Goal: Entertainment & Leisure: Consume media (video, audio)

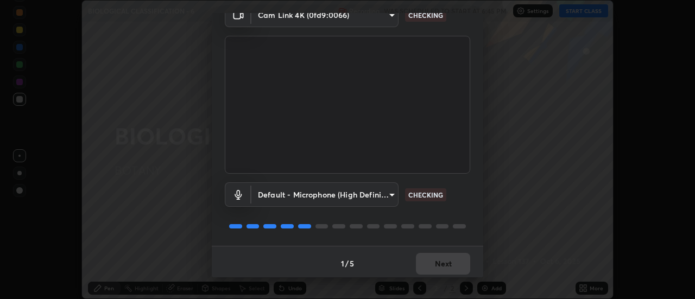
scroll to position [57, 0]
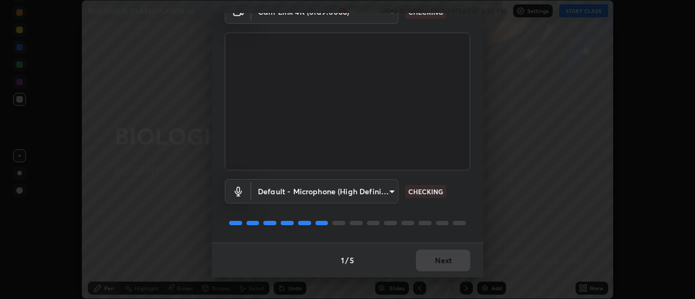
click at [454, 261] on div "1 / 5 Next" at bounding box center [347, 260] width 271 height 35
click at [451, 268] on div "1 / 5 Next" at bounding box center [347, 260] width 271 height 35
click at [450, 264] on div "1 / 5 Next" at bounding box center [347, 260] width 271 height 35
click at [449, 264] on div "1 / 5 Next" at bounding box center [347, 260] width 271 height 35
click at [450, 265] on div "1 / 5 Next" at bounding box center [347, 260] width 271 height 35
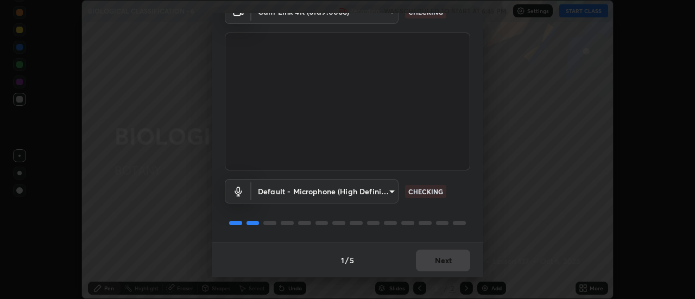
click at [453, 261] on div "1 / 5 Next" at bounding box center [347, 260] width 271 height 35
click at [453, 260] on div "1 / 5 Next" at bounding box center [347, 260] width 271 height 35
click at [453, 259] on div "1 / 5 Next" at bounding box center [347, 260] width 271 height 35
click at [453, 260] on button "Next" at bounding box center [443, 261] width 54 height 22
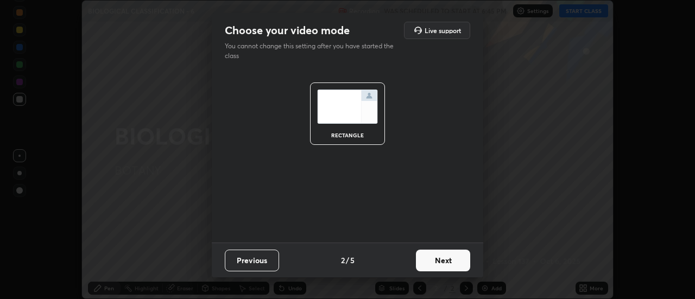
scroll to position [0, 0]
click at [449, 261] on button "Next" at bounding box center [443, 261] width 54 height 22
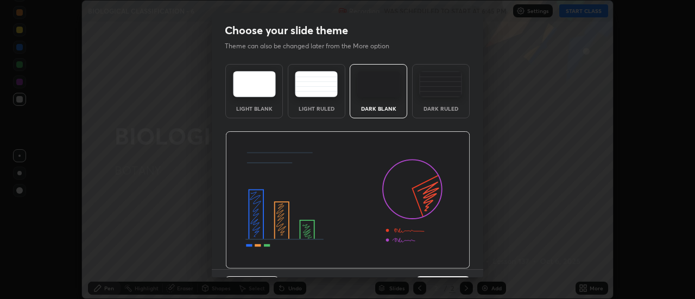
scroll to position [27, 0]
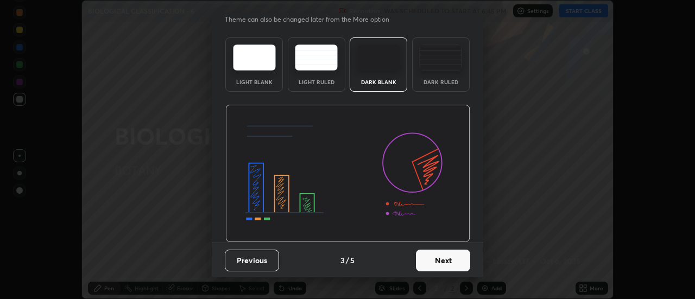
click at [447, 261] on button "Next" at bounding box center [443, 261] width 54 height 22
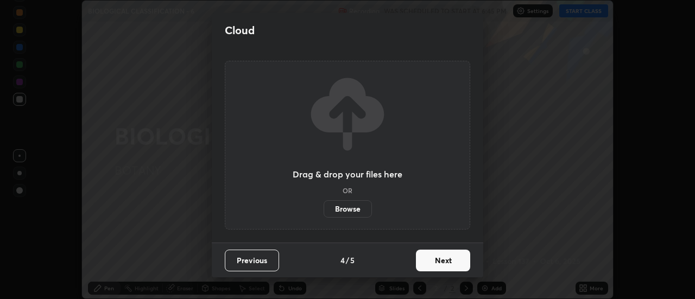
click at [448, 259] on button "Next" at bounding box center [443, 261] width 54 height 22
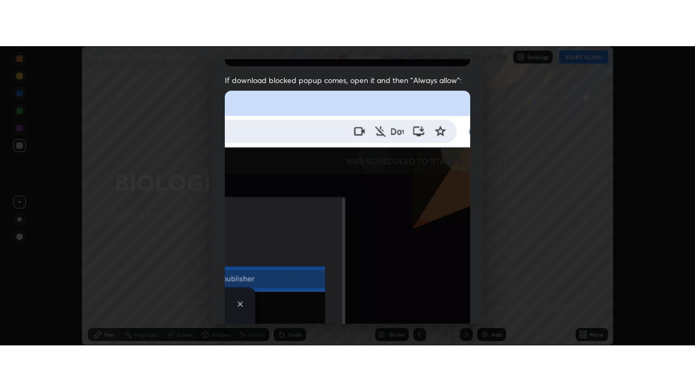
scroll to position [278, 0]
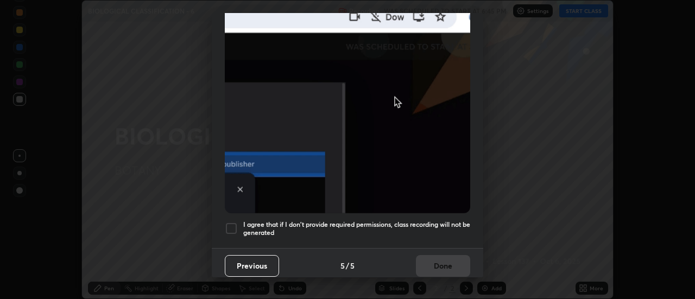
click at [232, 224] on div at bounding box center [231, 228] width 13 height 13
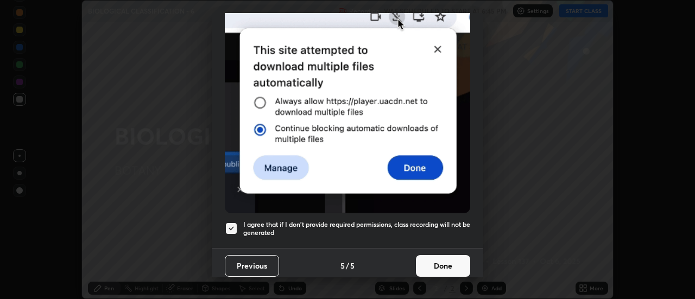
click at [434, 265] on button "Done" at bounding box center [443, 266] width 54 height 22
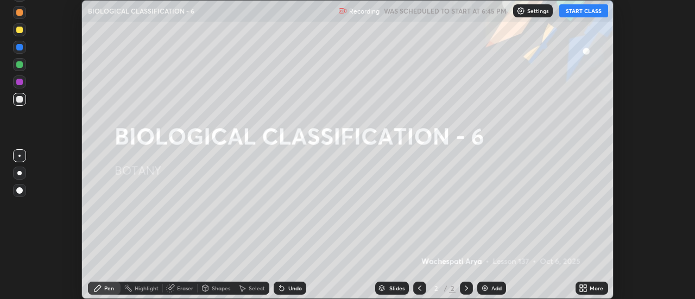
click at [586, 287] on icon at bounding box center [585, 286] width 3 height 3
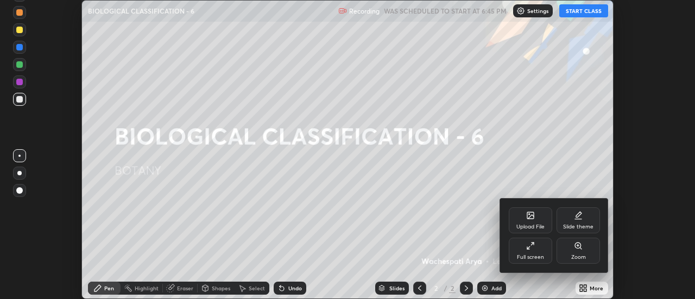
click at [529, 252] on div "Full screen" at bounding box center [530, 251] width 43 height 26
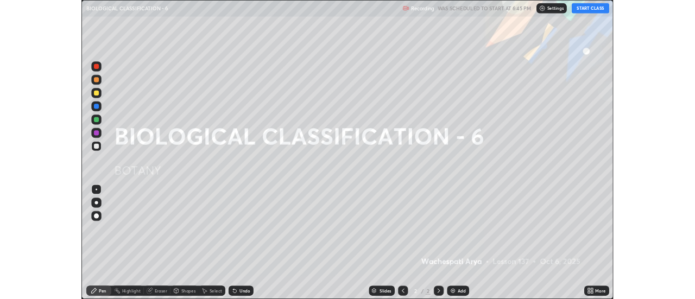
scroll to position [391, 695]
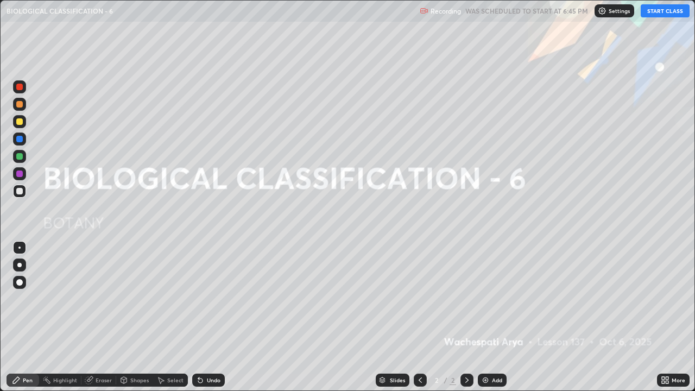
click at [656, 16] on button "START CLASS" at bounding box center [664, 10] width 49 height 13
click at [496, 299] on div "Add" at bounding box center [492, 379] width 29 height 13
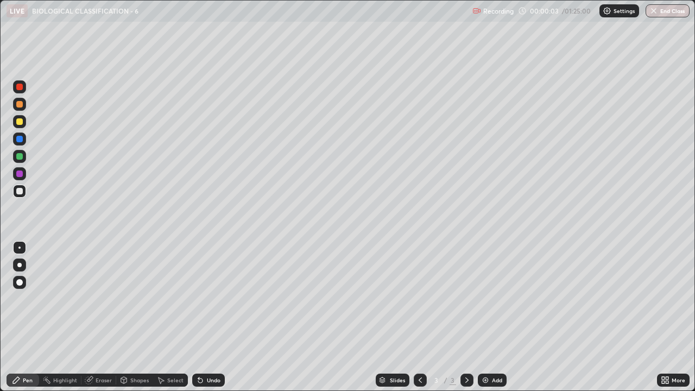
click at [20, 105] on div at bounding box center [19, 104] width 7 height 7
click at [16, 270] on div at bounding box center [19, 264] width 13 height 13
click at [207, 299] on div "Undo" at bounding box center [214, 379] width 14 height 5
click at [205, 299] on div "Undo" at bounding box center [208, 379] width 33 height 13
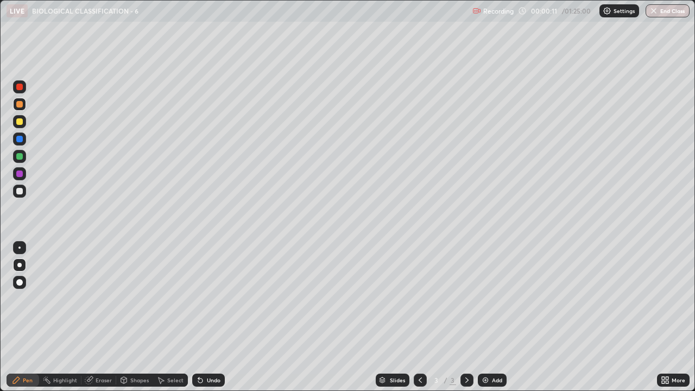
click at [202, 299] on icon at bounding box center [200, 380] width 9 height 9
click at [201, 299] on icon at bounding box center [200, 380] width 9 height 9
click at [21, 193] on div at bounding box center [19, 191] width 7 height 7
click at [20, 104] on div at bounding box center [19, 104] width 7 height 7
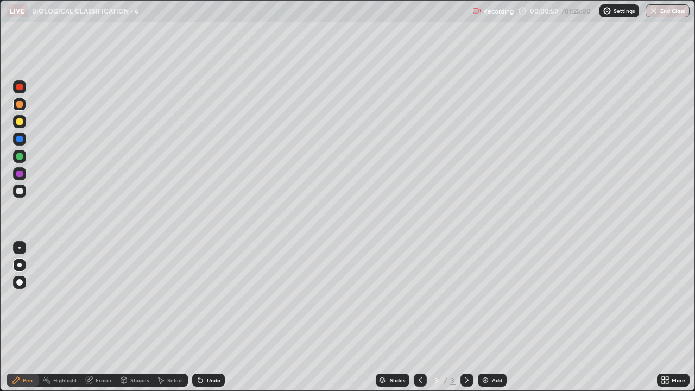
click at [21, 189] on div at bounding box center [19, 191] width 7 height 7
click at [23, 105] on div at bounding box center [19, 104] width 13 height 13
click at [24, 193] on div at bounding box center [19, 191] width 13 height 13
click at [20, 105] on div at bounding box center [19, 104] width 7 height 7
click at [25, 189] on div at bounding box center [19, 191] width 13 height 13
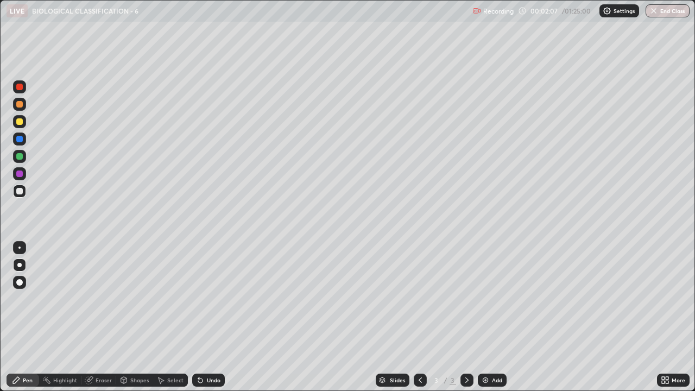
click at [669, 299] on div "More" at bounding box center [673, 379] width 33 height 13
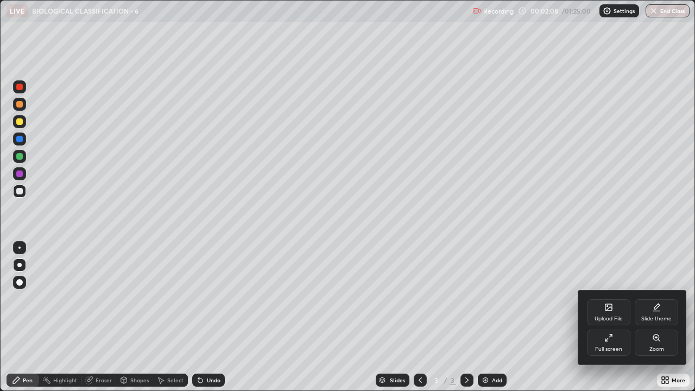
click at [606, 299] on icon at bounding box center [608, 337] width 9 height 9
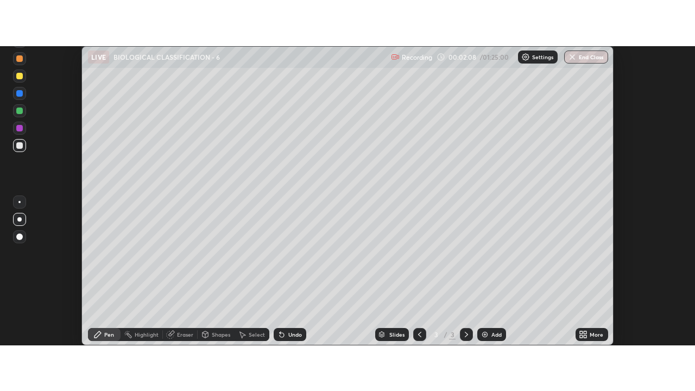
scroll to position [53979, 53583]
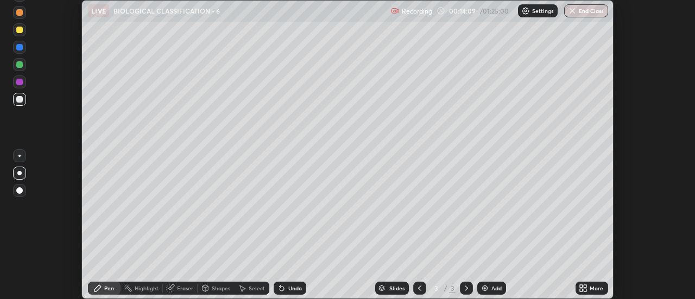
click at [581, 290] on icon at bounding box center [581, 290] width 3 height 3
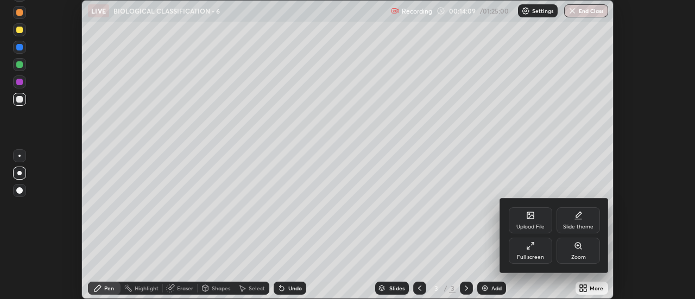
click at [530, 251] on div "Full screen" at bounding box center [530, 251] width 43 height 26
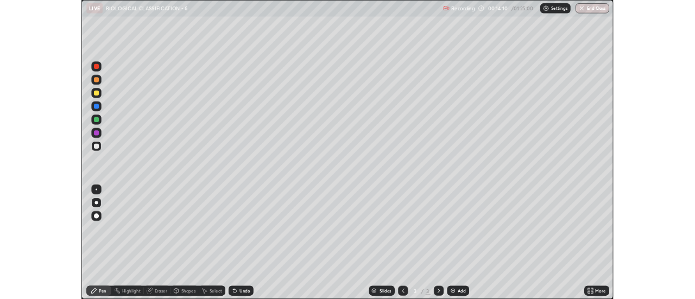
scroll to position [391, 695]
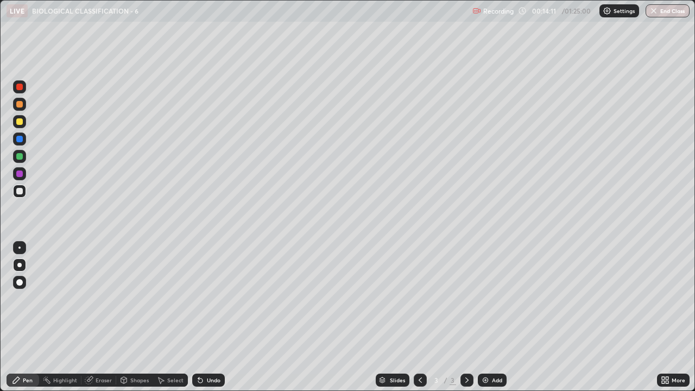
click at [490, 299] on div "Add" at bounding box center [492, 379] width 29 height 13
click at [17, 105] on div at bounding box center [19, 104] width 7 height 7
click at [21, 265] on div at bounding box center [19, 265] width 4 height 4
click at [18, 193] on div at bounding box center [19, 191] width 7 height 7
click at [25, 123] on div at bounding box center [19, 121] width 13 height 13
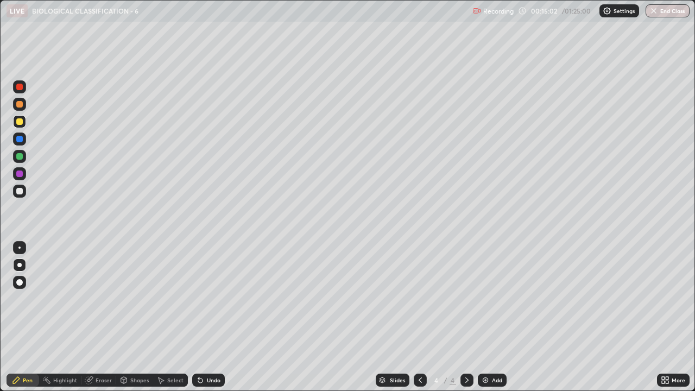
click at [18, 157] on div at bounding box center [19, 156] width 7 height 7
click at [18, 194] on div at bounding box center [19, 191] width 7 height 7
click at [20, 105] on div at bounding box center [19, 104] width 7 height 7
click at [20, 195] on div at bounding box center [19, 191] width 13 height 13
click at [23, 157] on div at bounding box center [19, 156] width 13 height 13
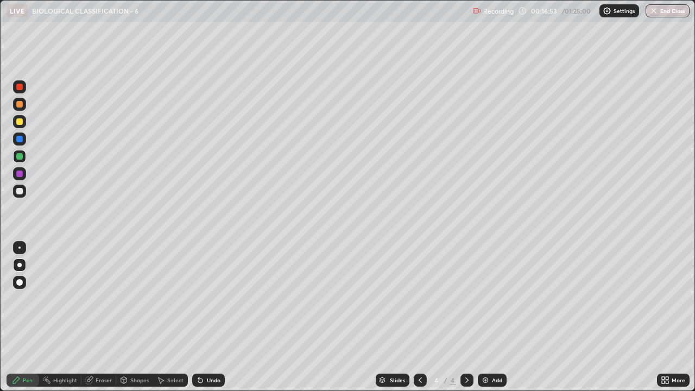
click at [20, 124] on div at bounding box center [19, 121] width 7 height 7
click at [17, 192] on div at bounding box center [19, 191] width 7 height 7
click at [210, 299] on div "Undo" at bounding box center [214, 379] width 14 height 5
click at [490, 299] on div "Add" at bounding box center [492, 379] width 29 height 13
click at [18, 125] on div at bounding box center [19, 121] width 13 height 13
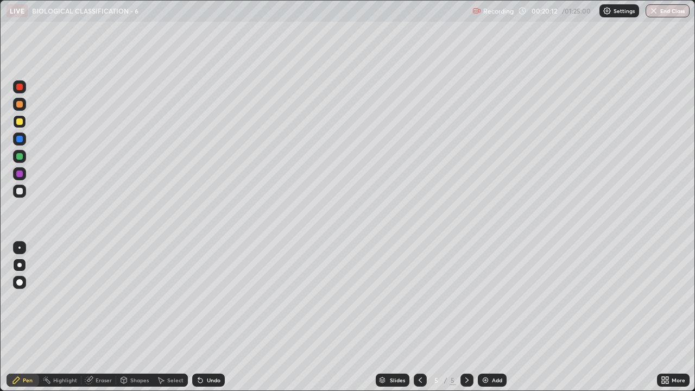
click at [21, 265] on div at bounding box center [19, 265] width 4 height 4
click at [17, 191] on div at bounding box center [19, 191] width 7 height 7
click at [22, 104] on div at bounding box center [19, 104] width 7 height 7
click at [14, 189] on div at bounding box center [19, 191] width 13 height 13
click at [22, 139] on div at bounding box center [19, 139] width 7 height 7
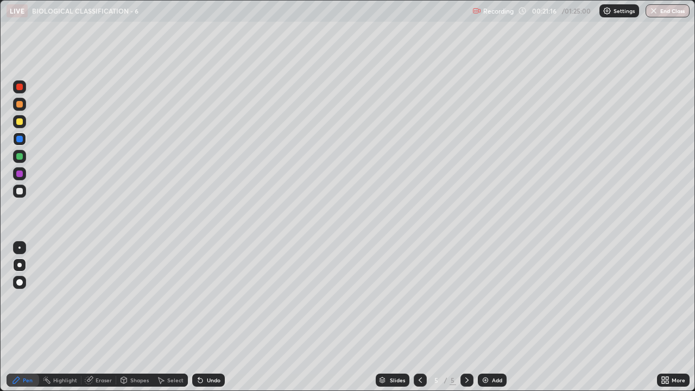
click at [21, 155] on div at bounding box center [19, 156] width 7 height 7
click at [21, 266] on div at bounding box center [19, 264] width 13 height 13
click at [18, 156] on div at bounding box center [19, 156] width 7 height 7
click at [24, 191] on div at bounding box center [19, 191] width 13 height 13
click at [213, 299] on div "Undo" at bounding box center [214, 379] width 14 height 5
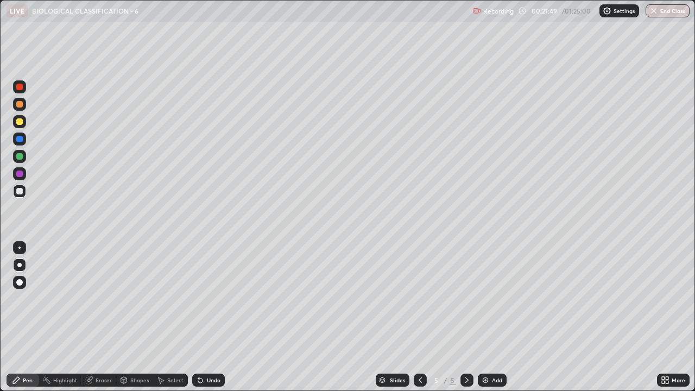
click at [20, 157] on div at bounding box center [19, 156] width 7 height 7
click at [18, 287] on div at bounding box center [19, 282] width 13 height 13
click at [675, 299] on div "More" at bounding box center [678, 379] width 14 height 5
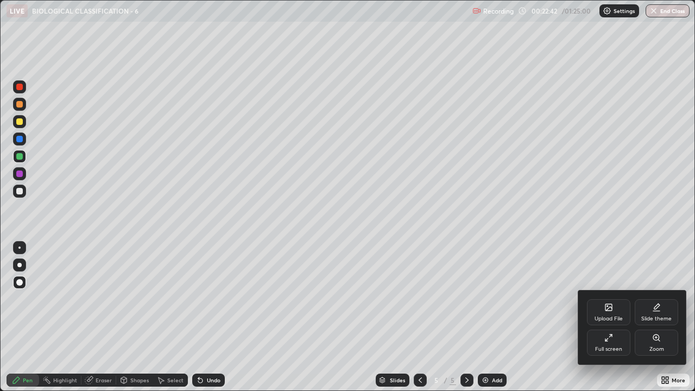
click at [610, 299] on div "Full screen" at bounding box center [608, 342] width 43 height 26
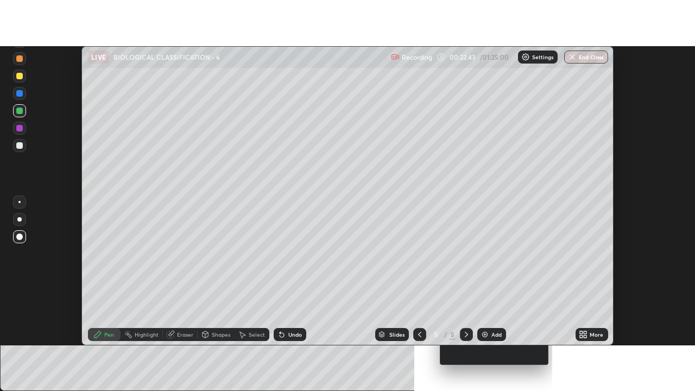
scroll to position [53979, 53583]
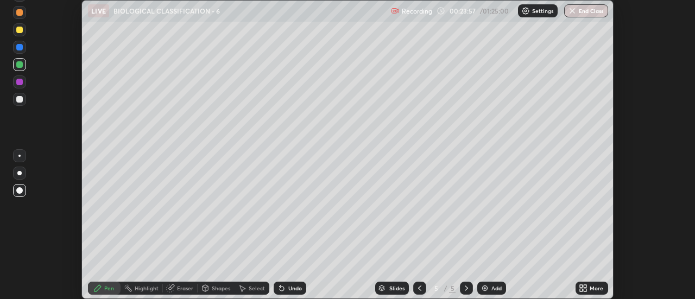
click at [585, 290] on icon at bounding box center [585, 290] width 3 height 3
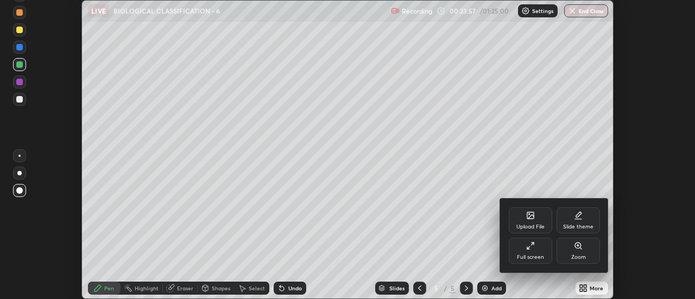
click at [531, 255] on div "Full screen" at bounding box center [530, 257] width 27 height 5
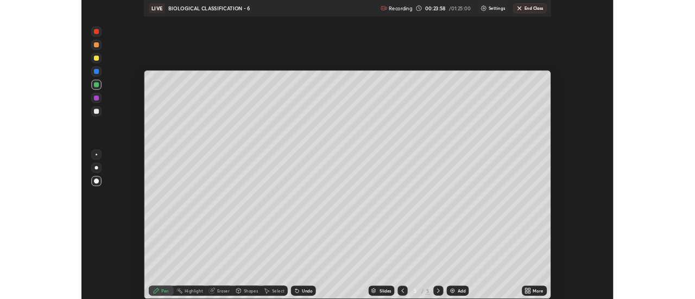
scroll to position [391, 695]
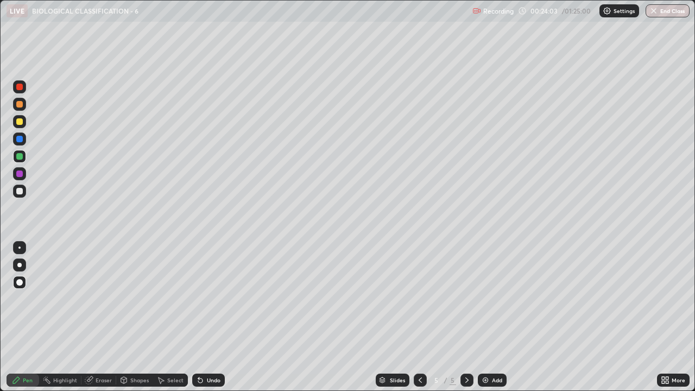
click at [498, 299] on div "Add" at bounding box center [497, 379] width 10 height 5
click at [21, 191] on div at bounding box center [19, 191] width 7 height 7
click at [20, 119] on div at bounding box center [19, 121] width 7 height 7
click at [20, 265] on div at bounding box center [19, 265] width 4 height 4
click at [18, 140] on div at bounding box center [19, 139] width 7 height 7
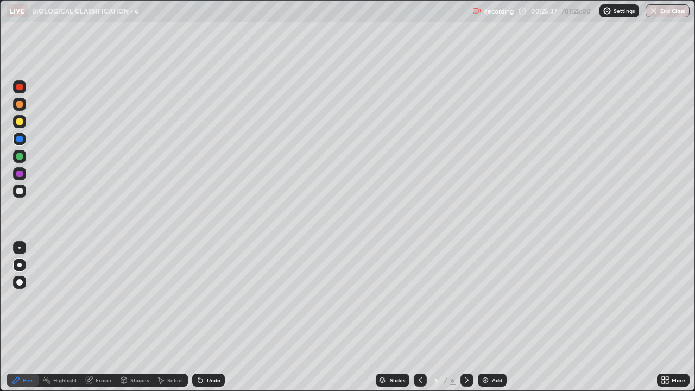
click at [14, 124] on div at bounding box center [19, 121] width 13 height 13
click at [220, 299] on div "Undo" at bounding box center [208, 379] width 33 height 13
click at [102, 299] on div "Eraser" at bounding box center [104, 379] width 16 height 5
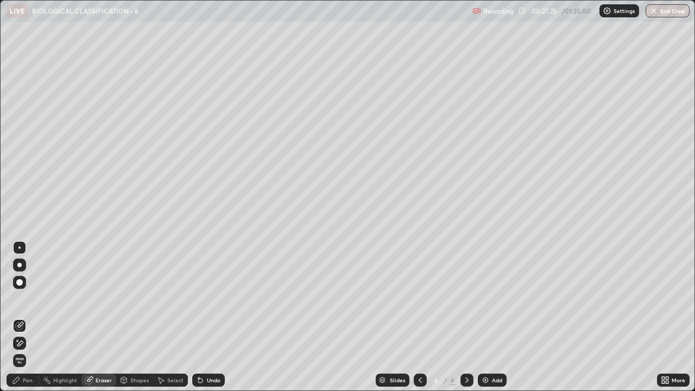
click at [212, 299] on div "Undo" at bounding box center [208, 379] width 33 height 13
click at [32, 299] on div "Pen" at bounding box center [28, 379] width 10 height 5
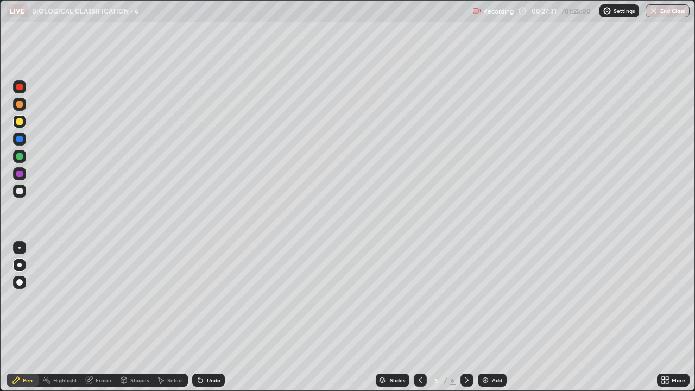
click at [221, 299] on div "Undo" at bounding box center [208, 379] width 33 height 13
click at [180, 299] on div "Select" at bounding box center [170, 379] width 35 height 13
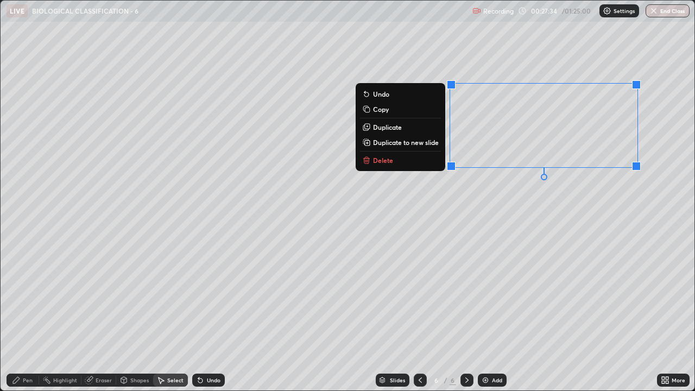
click at [403, 156] on button "Delete" at bounding box center [400, 160] width 81 height 13
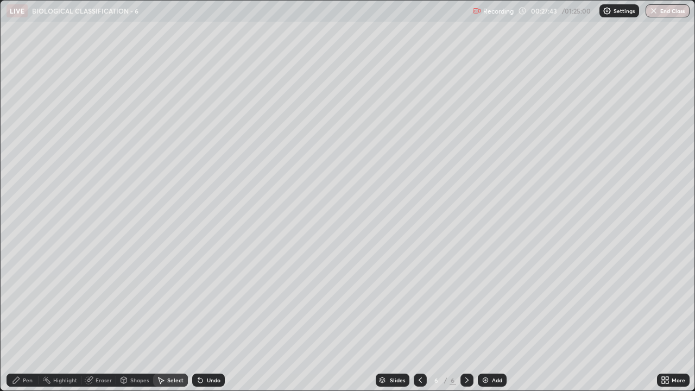
click at [29, 299] on div "Pen" at bounding box center [28, 379] width 10 height 5
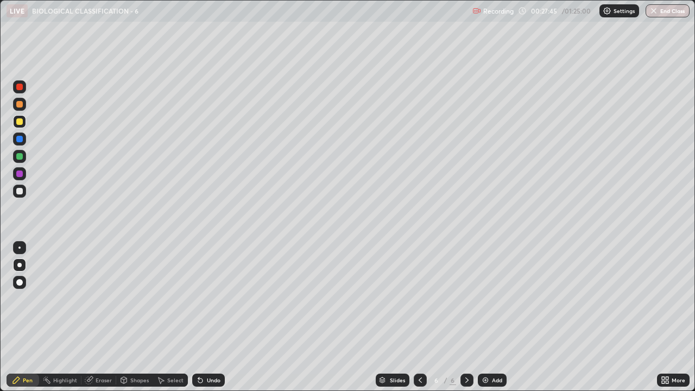
click at [20, 192] on div at bounding box center [19, 191] width 7 height 7
click at [21, 157] on div at bounding box center [19, 156] width 7 height 7
click at [485, 299] on img at bounding box center [485, 380] width 9 height 9
click at [18, 283] on div at bounding box center [19, 282] width 7 height 7
click at [21, 194] on div at bounding box center [19, 191] width 7 height 7
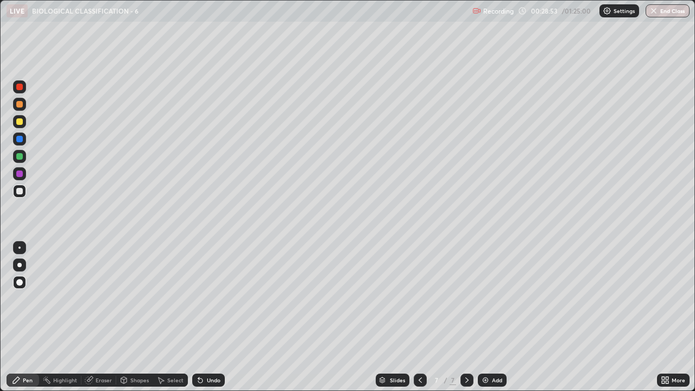
click at [21, 176] on div at bounding box center [19, 173] width 7 height 7
click at [202, 299] on icon at bounding box center [200, 380] width 9 height 9
click at [207, 299] on div "Undo" at bounding box center [214, 379] width 14 height 5
click at [22, 299] on div "Pen" at bounding box center [23, 379] width 33 height 13
click at [18, 265] on div at bounding box center [19, 265] width 4 height 4
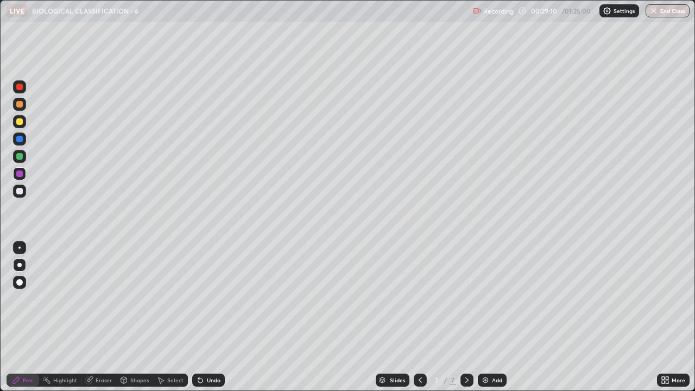
click at [20, 105] on div at bounding box center [19, 104] width 7 height 7
click at [18, 265] on div at bounding box center [19, 265] width 4 height 4
click at [16, 124] on div at bounding box center [19, 121] width 13 height 13
click at [20, 265] on div at bounding box center [19, 265] width 4 height 4
click at [17, 174] on div at bounding box center [19, 173] width 7 height 7
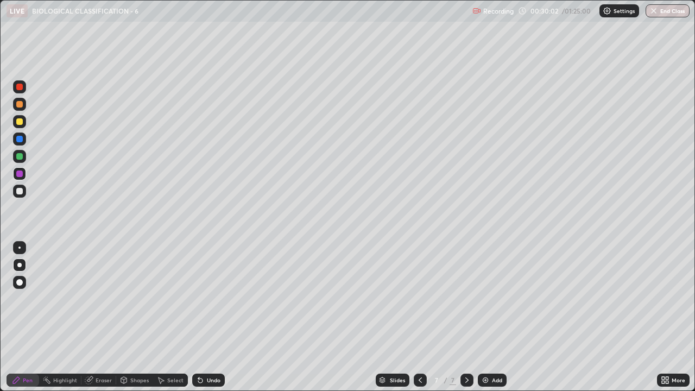
click at [20, 282] on div at bounding box center [19, 282] width 7 height 7
click at [19, 88] on div at bounding box center [19, 87] width 7 height 7
click at [25, 299] on div "Pen" at bounding box center [23, 379] width 33 height 13
click at [22, 89] on div at bounding box center [19, 86] width 13 height 13
click at [20, 174] on div at bounding box center [19, 173] width 7 height 7
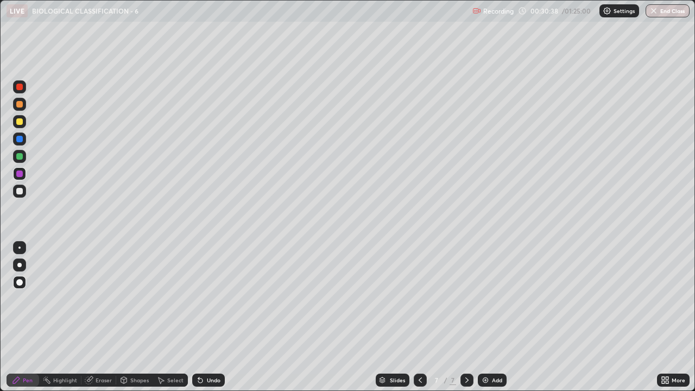
click at [24, 284] on div at bounding box center [19, 282] width 13 height 13
click at [22, 87] on div at bounding box center [19, 87] width 7 height 7
click at [22, 299] on div "Pen" at bounding box center [23, 379] width 33 height 13
click at [21, 174] on div at bounding box center [19, 173] width 7 height 7
click at [217, 299] on div "Undo" at bounding box center [214, 379] width 14 height 5
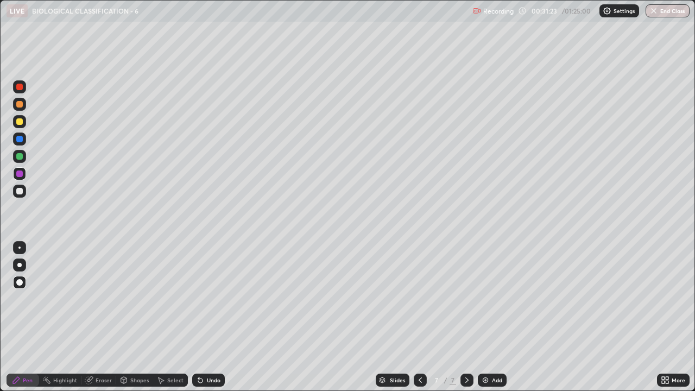
click at [20, 122] on div at bounding box center [19, 121] width 7 height 7
click at [21, 175] on div at bounding box center [19, 173] width 7 height 7
click at [19, 121] on div at bounding box center [19, 121] width 7 height 7
click at [18, 193] on div at bounding box center [19, 191] width 7 height 7
click at [419, 299] on icon at bounding box center [420, 380] width 9 height 9
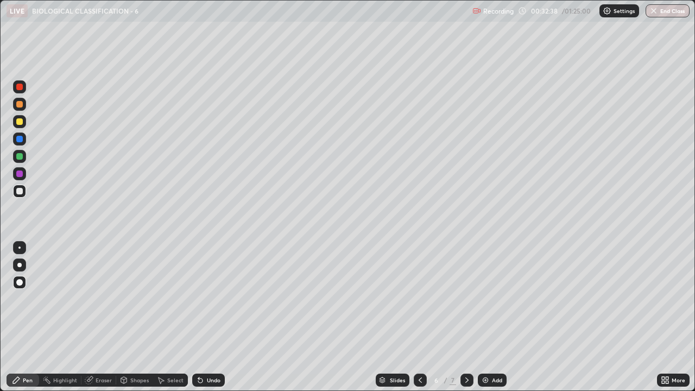
click at [466, 299] on icon at bounding box center [466, 380] width 9 height 9
click at [495, 299] on div "Add" at bounding box center [497, 379] width 10 height 5
click at [26, 299] on div "Pen" at bounding box center [28, 379] width 10 height 5
click at [20, 105] on div at bounding box center [19, 104] width 7 height 7
click at [22, 192] on div at bounding box center [19, 191] width 7 height 7
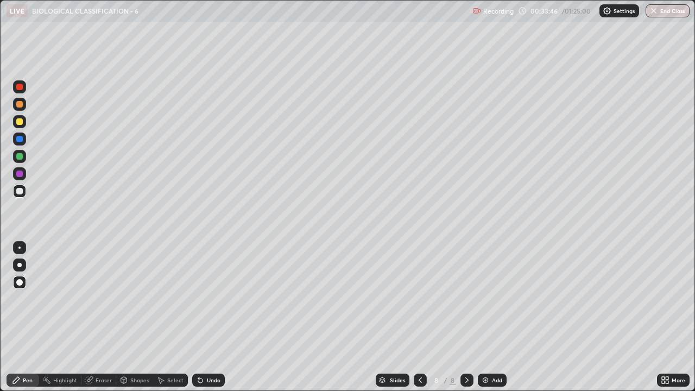
click at [21, 263] on div at bounding box center [19, 265] width 4 height 4
click at [20, 110] on div at bounding box center [19, 104] width 13 height 13
click at [21, 155] on div at bounding box center [19, 156] width 7 height 7
click at [21, 104] on div at bounding box center [19, 104] width 7 height 7
click at [221, 299] on div "Undo" at bounding box center [208, 379] width 33 height 13
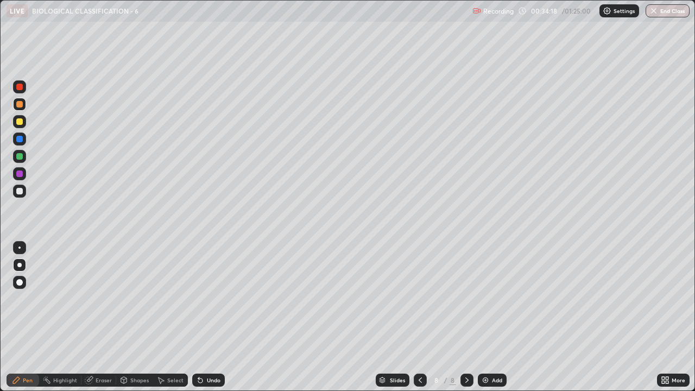
click at [220, 299] on div "Undo" at bounding box center [208, 379] width 33 height 13
click at [209, 299] on div "Undo" at bounding box center [214, 379] width 14 height 5
click at [207, 299] on div "Undo" at bounding box center [214, 379] width 14 height 5
click at [208, 299] on div "Undo" at bounding box center [214, 379] width 14 height 5
click at [207, 299] on div "Undo" at bounding box center [214, 379] width 14 height 5
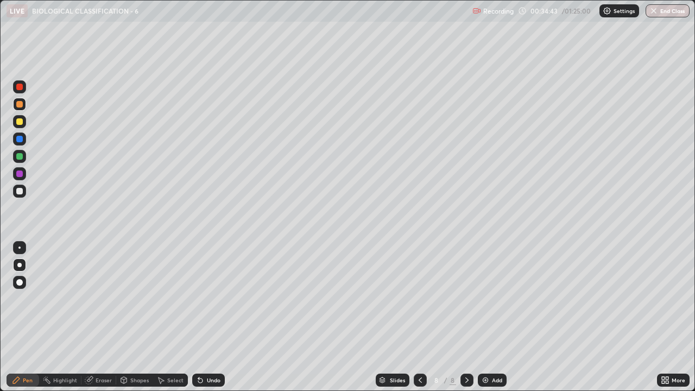
click at [205, 299] on div "Undo" at bounding box center [208, 379] width 33 height 13
click at [204, 299] on div "Undo" at bounding box center [208, 379] width 33 height 13
click at [202, 299] on icon at bounding box center [200, 380] width 9 height 9
click at [199, 299] on icon at bounding box center [200, 380] width 4 height 4
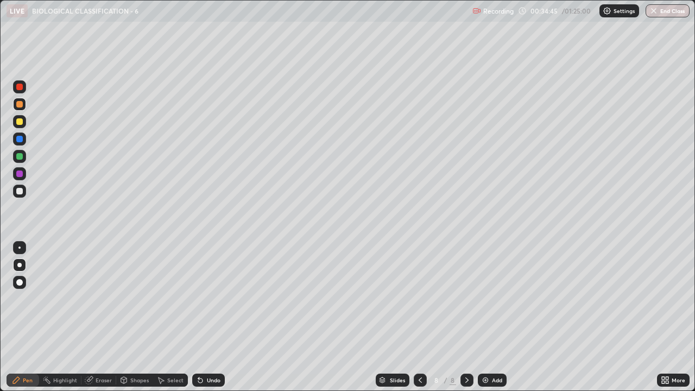
click at [201, 299] on icon at bounding box center [200, 380] width 9 height 9
click at [201, 299] on icon at bounding box center [200, 380] width 4 height 4
click at [200, 299] on icon at bounding box center [200, 380] width 4 height 4
click at [201, 299] on icon at bounding box center [200, 380] width 9 height 9
click at [200, 299] on icon at bounding box center [200, 380] width 4 height 4
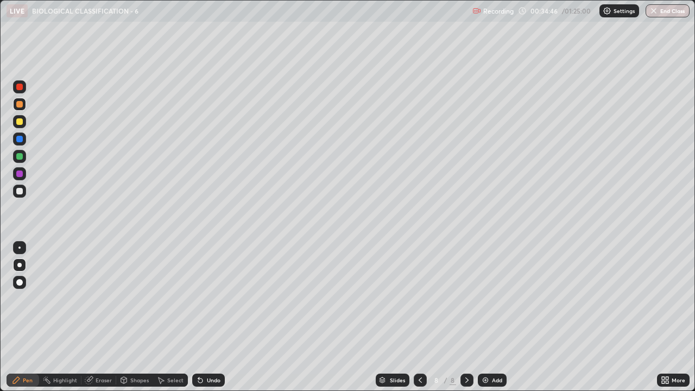
click at [200, 299] on icon at bounding box center [200, 380] width 4 height 4
click at [20, 299] on icon at bounding box center [16, 380] width 9 height 9
click at [20, 108] on div at bounding box center [19, 104] width 13 height 13
click at [34, 299] on div "Pen" at bounding box center [23, 379] width 33 height 13
click at [20, 193] on div at bounding box center [19, 191] width 7 height 7
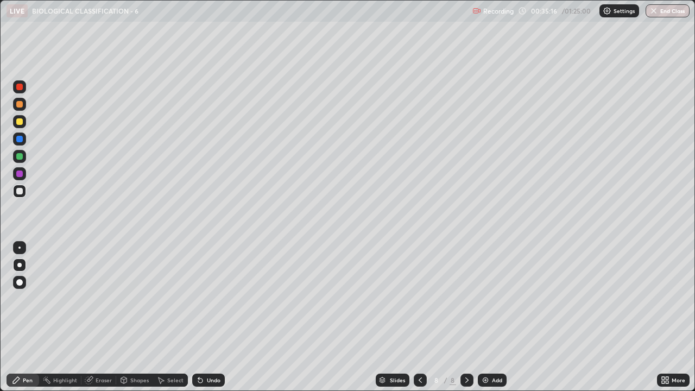
click at [19, 104] on div at bounding box center [19, 104] width 7 height 7
click at [21, 191] on div at bounding box center [19, 191] width 7 height 7
click at [17, 161] on div at bounding box center [19, 156] width 13 height 13
click at [494, 299] on div "Add" at bounding box center [497, 379] width 10 height 5
click at [21, 106] on div at bounding box center [19, 104] width 7 height 7
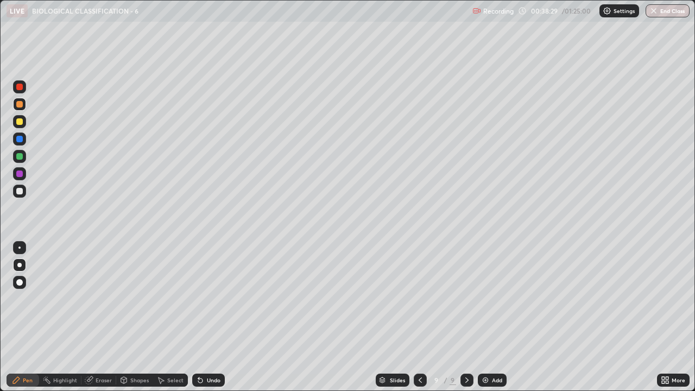
click at [17, 263] on div at bounding box center [19, 264] width 13 height 13
click at [25, 193] on div at bounding box center [19, 191] width 13 height 13
click at [17, 120] on div at bounding box center [19, 121] width 7 height 7
click at [23, 105] on div at bounding box center [19, 104] width 13 height 13
click at [25, 159] on div at bounding box center [19, 156] width 13 height 13
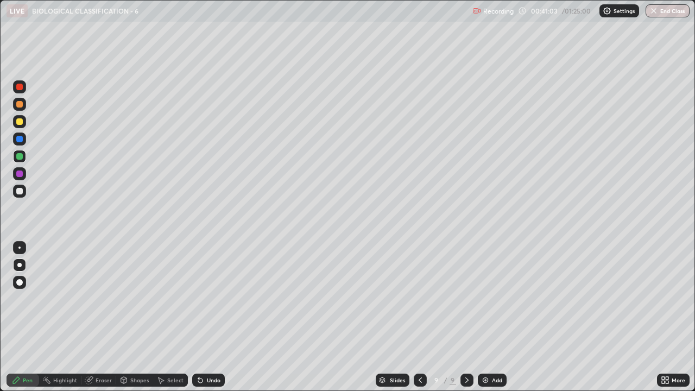
click at [664, 299] on icon at bounding box center [663, 381] width 3 height 3
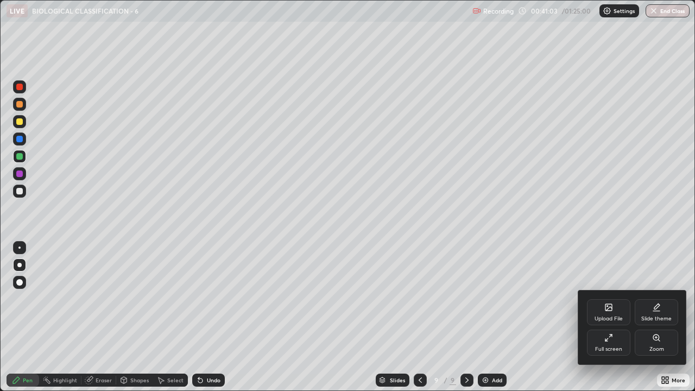
click at [607, 299] on icon at bounding box center [606, 339] width 3 height 3
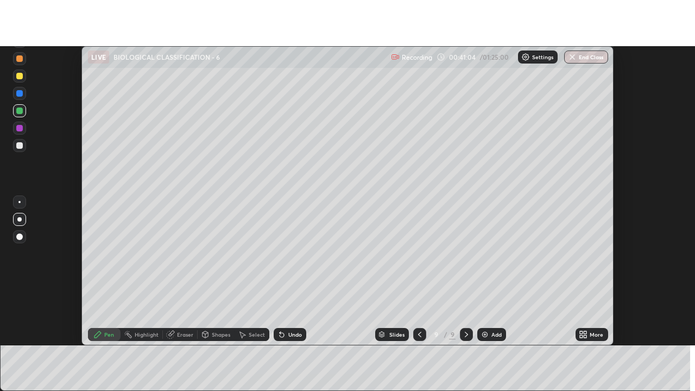
scroll to position [53979, 53583]
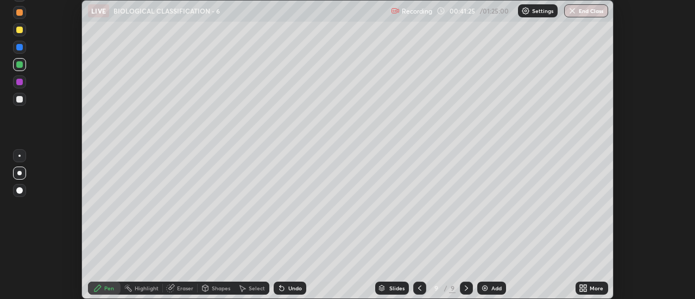
click at [581, 290] on icon at bounding box center [581, 290] width 3 height 3
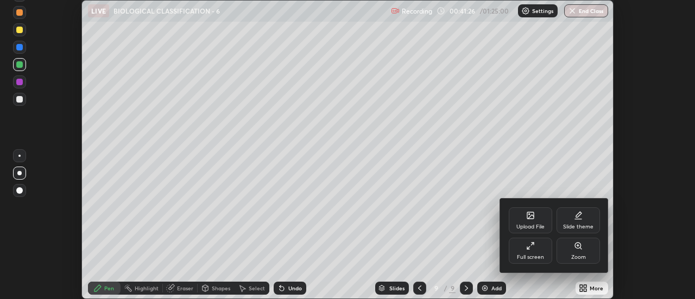
click at [525, 250] on div "Full screen" at bounding box center [530, 251] width 43 height 26
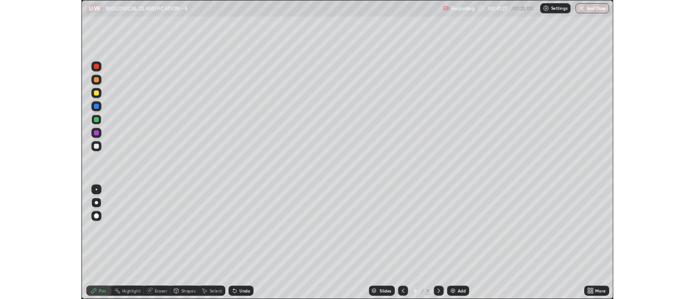
scroll to position [391, 695]
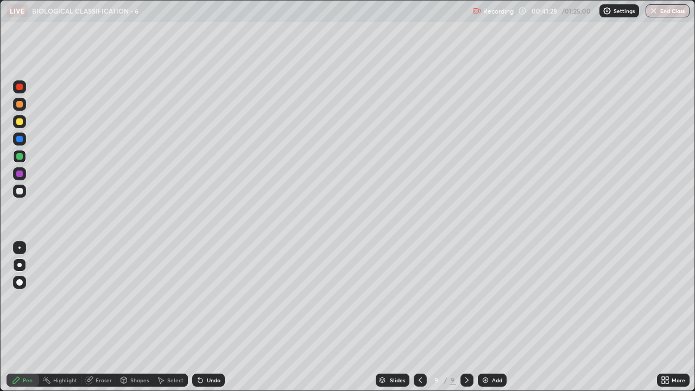
click at [100, 299] on div "Eraser" at bounding box center [104, 379] width 16 height 5
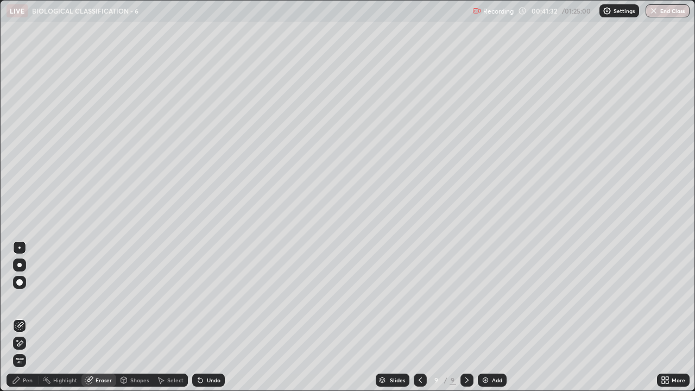
click at [33, 299] on div "Pen" at bounding box center [23, 379] width 33 height 13
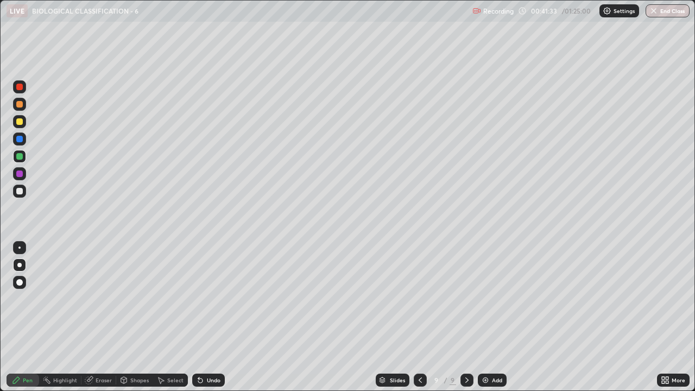
click at [24, 157] on div at bounding box center [19, 156] width 13 height 13
click at [210, 299] on div "Undo" at bounding box center [214, 379] width 14 height 5
click at [208, 299] on div "Undo" at bounding box center [214, 379] width 14 height 5
click at [220, 299] on div "Undo" at bounding box center [208, 379] width 33 height 13
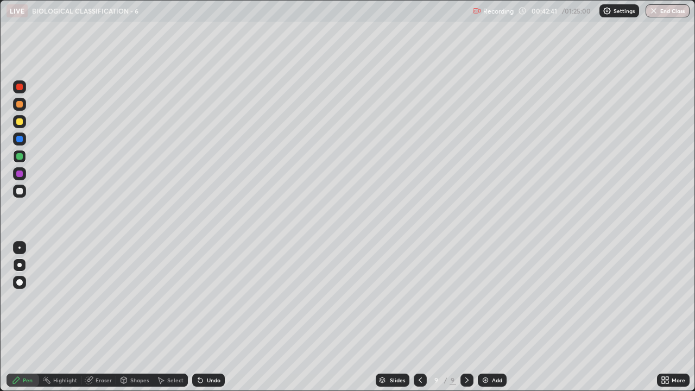
click at [217, 299] on div "Undo" at bounding box center [208, 379] width 33 height 13
click at [218, 299] on div "Undo" at bounding box center [214, 379] width 14 height 5
click at [217, 299] on div "Undo" at bounding box center [214, 379] width 14 height 5
click at [216, 299] on div "Undo" at bounding box center [214, 379] width 14 height 5
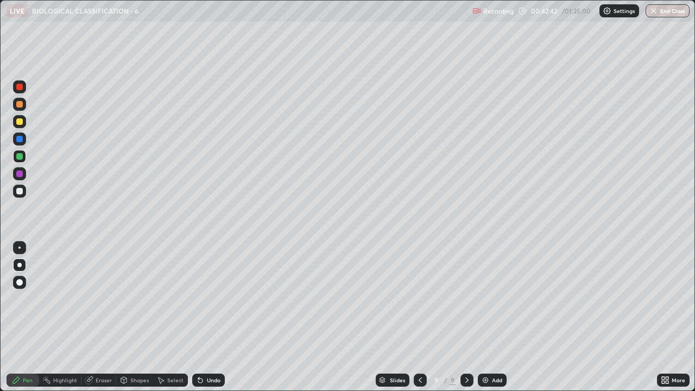
click at [215, 299] on div "Undo" at bounding box center [214, 379] width 14 height 5
click at [216, 299] on div "Undo" at bounding box center [214, 379] width 14 height 5
click at [35, 299] on div "Pen" at bounding box center [23, 379] width 33 height 13
click at [22, 192] on div at bounding box center [19, 191] width 7 height 7
click at [20, 174] on div at bounding box center [19, 173] width 7 height 7
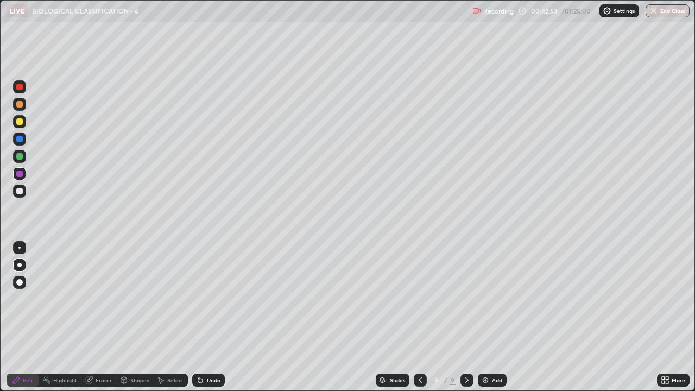
click at [213, 299] on div "Undo" at bounding box center [208, 379] width 33 height 13
click at [212, 299] on div "Undo" at bounding box center [208, 379] width 33 height 13
click at [211, 299] on div "Undo" at bounding box center [214, 379] width 14 height 5
click at [212, 299] on div "Undo" at bounding box center [214, 379] width 14 height 5
click at [213, 299] on div "Undo" at bounding box center [214, 379] width 14 height 5
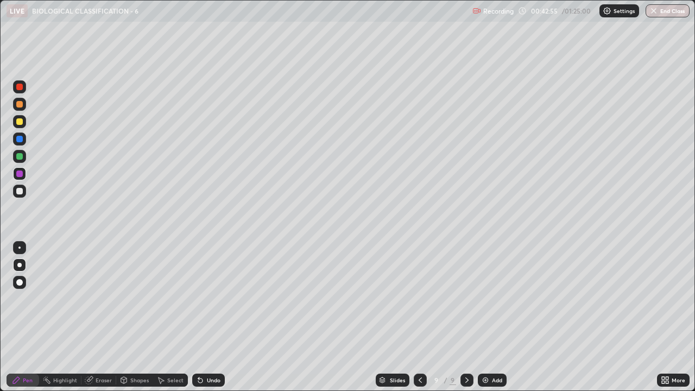
click at [212, 299] on div "Undo" at bounding box center [214, 379] width 14 height 5
click at [216, 299] on div "Undo" at bounding box center [208, 379] width 33 height 13
click at [25, 195] on div at bounding box center [19, 191] width 13 height 13
click at [24, 125] on div at bounding box center [19, 121] width 13 height 13
click at [22, 193] on div at bounding box center [19, 191] width 7 height 7
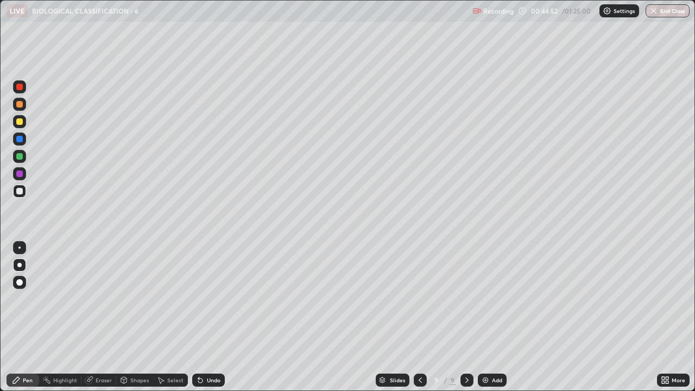
click at [211, 299] on div "Undo" at bounding box center [214, 379] width 14 height 5
click at [210, 299] on div "Undo" at bounding box center [214, 379] width 14 height 5
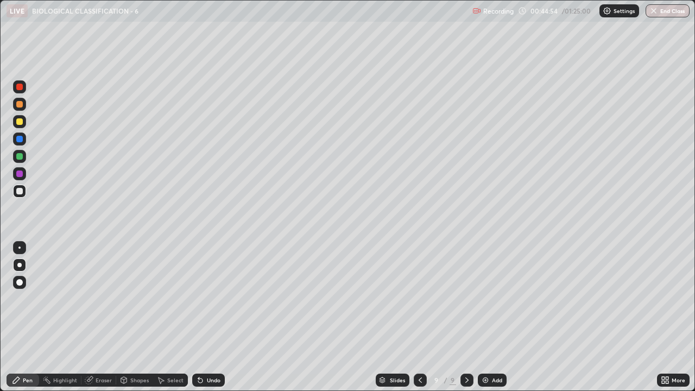
click at [209, 299] on div "Undo" at bounding box center [214, 379] width 14 height 5
click at [210, 299] on div "Undo" at bounding box center [214, 379] width 14 height 5
click at [167, 299] on div "Select" at bounding box center [175, 379] width 16 height 5
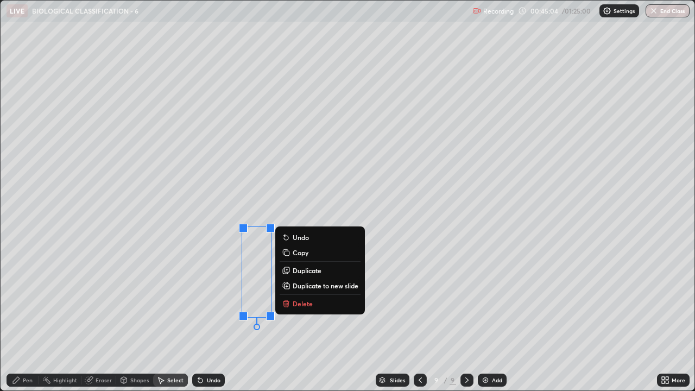
click at [312, 271] on p "Duplicate" at bounding box center [307, 270] width 29 height 9
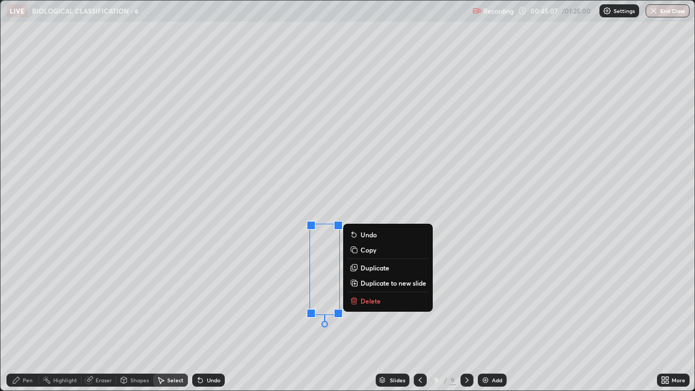
click at [291, 299] on div "0 ° Undo Copy Duplicate Duplicate to new slide Delete" at bounding box center [348, 196] width 694 height 390
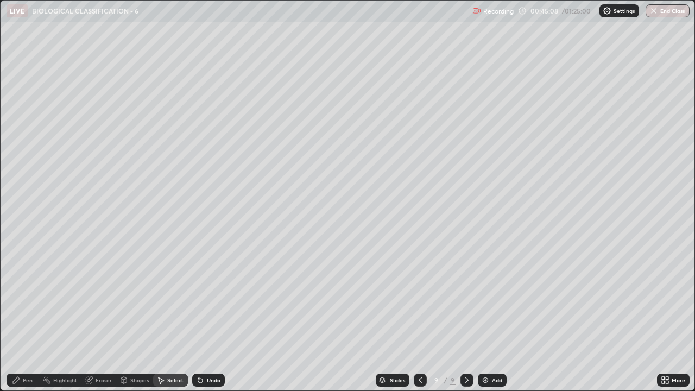
click at [23, 299] on div "Pen" at bounding box center [28, 379] width 10 height 5
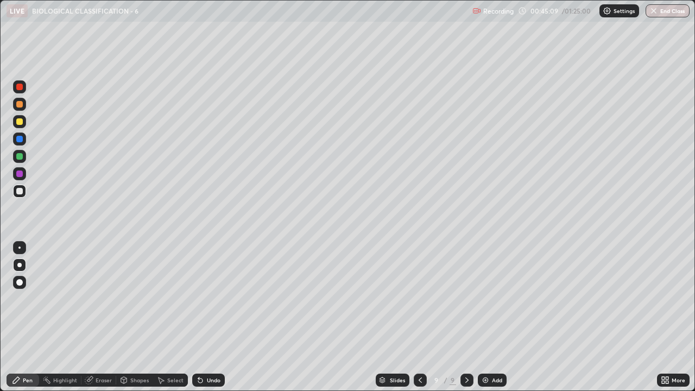
click at [21, 176] on div at bounding box center [19, 173] width 7 height 7
click at [214, 299] on div "Undo" at bounding box center [214, 379] width 14 height 5
click at [212, 299] on div "Undo" at bounding box center [214, 379] width 14 height 5
click at [20, 140] on div at bounding box center [19, 139] width 7 height 7
click at [28, 299] on div "Pen" at bounding box center [28, 379] width 10 height 5
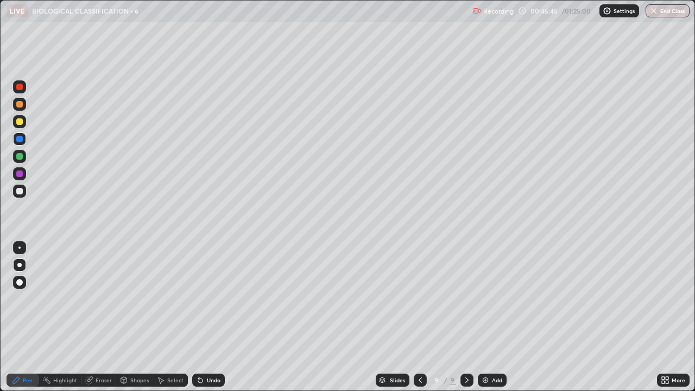
click at [20, 265] on div at bounding box center [19, 265] width 4 height 4
click at [67, 299] on div "Highlight" at bounding box center [65, 379] width 24 height 5
click at [99, 299] on div "Eraser" at bounding box center [104, 379] width 16 height 5
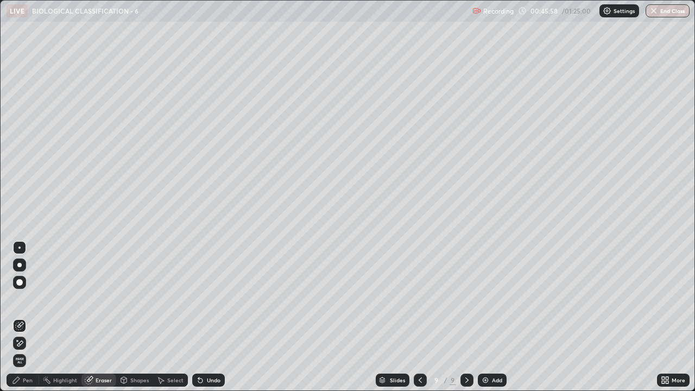
click at [24, 299] on div "Pen" at bounding box center [28, 379] width 10 height 5
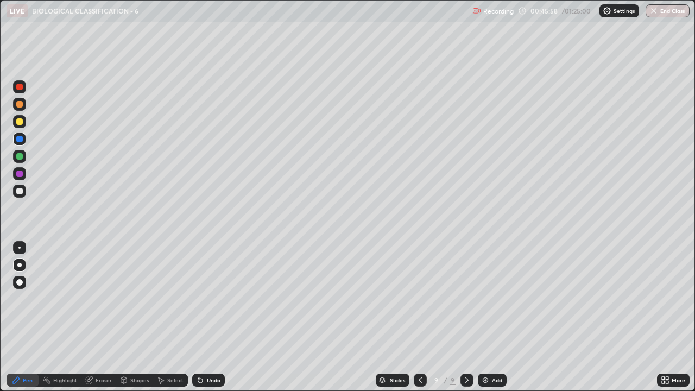
click at [20, 142] on div at bounding box center [19, 139] width 7 height 7
click at [21, 192] on div at bounding box center [19, 191] width 7 height 7
click at [21, 106] on div at bounding box center [19, 104] width 7 height 7
click at [164, 299] on div "Select" at bounding box center [170, 379] width 35 height 13
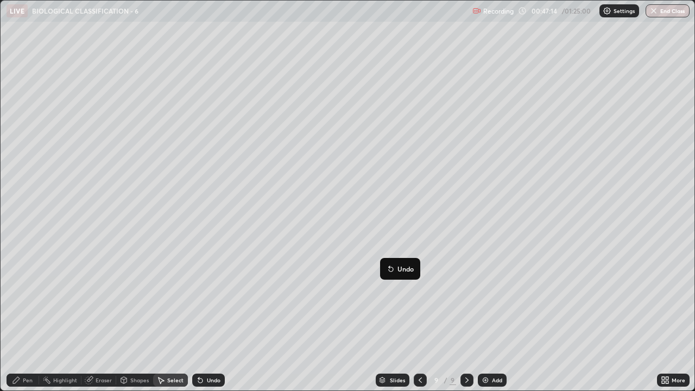
click at [417, 299] on div "0 ° Undo Copy Duplicate Duplicate to new slide Delete" at bounding box center [348, 196] width 694 height 390
click at [106, 299] on div "Eraser" at bounding box center [104, 379] width 16 height 5
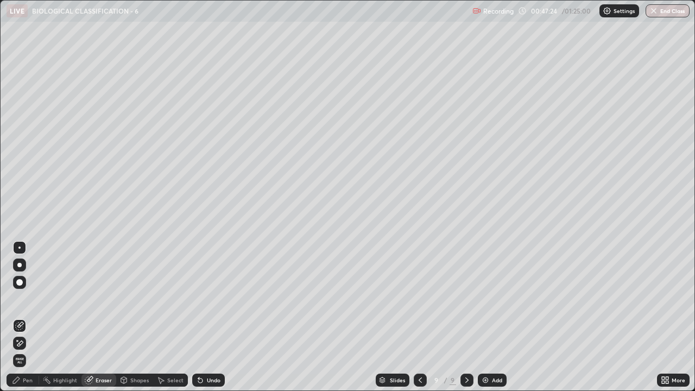
click at [167, 299] on div "Select" at bounding box center [175, 379] width 16 height 5
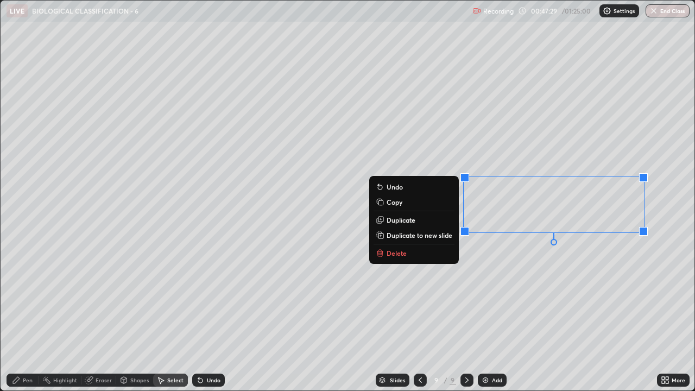
click at [357, 262] on div "0 ° Undo Copy Duplicate Duplicate to new slide Delete" at bounding box center [348, 196] width 694 height 390
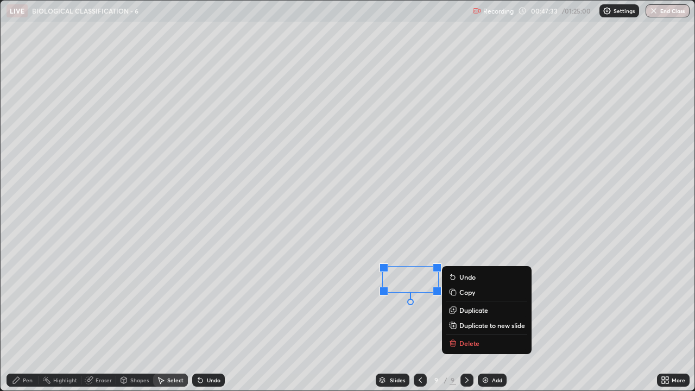
click at [411, 299] on div "0 ° Undo Copy Duplicate Duplicate to new slide Delete" at bounding box center [348, 196] width 694 height 390
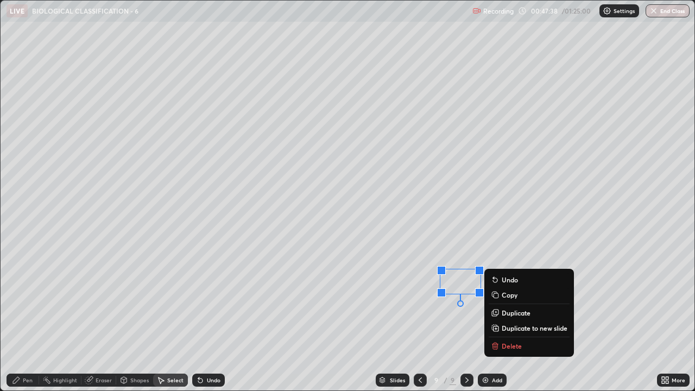
click at [439, 218] on div "0 ° Undo Copy Duplicate Duplicate to new slide Delete" at bounding box center [348, 196] width 694 height 390
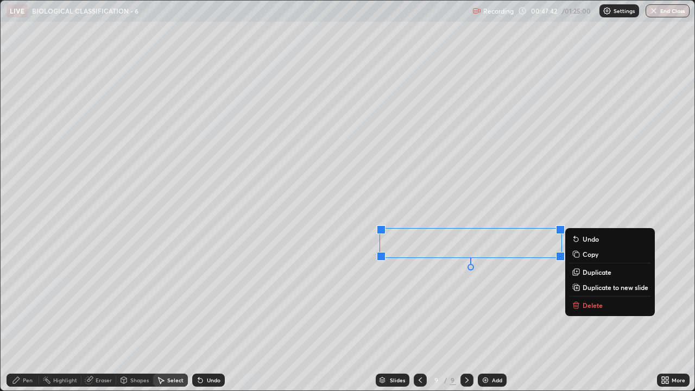
click at [509, 299] on div "0 ° Undo Copy Duplicate Duplicate to new slide Delete" at bounding box center [348, 196] width 694 height 390
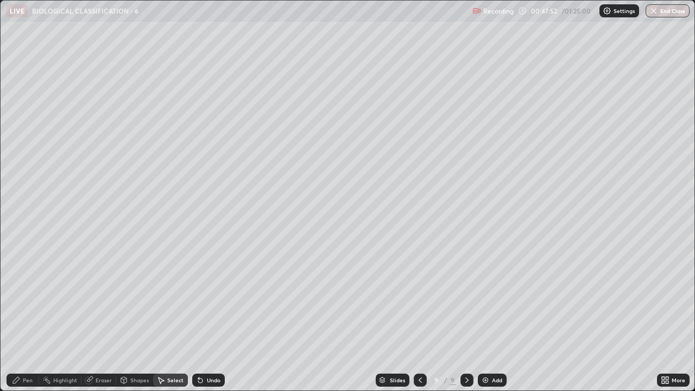
click at [667, 299] on icon at bounding box center [666, 381] width 3 height 3
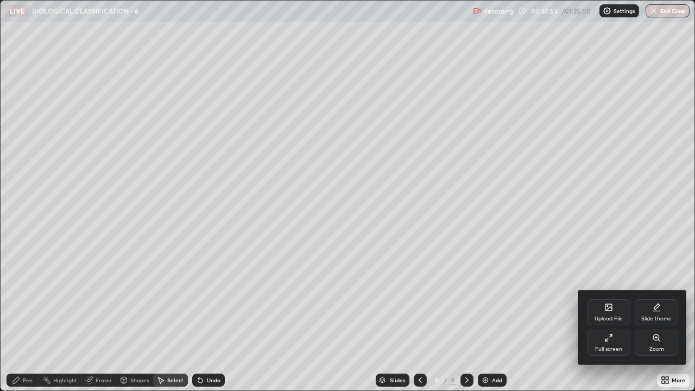
click at [614, 299] on div "Full screen" at bounding box center [608, 342] width 43 height 26
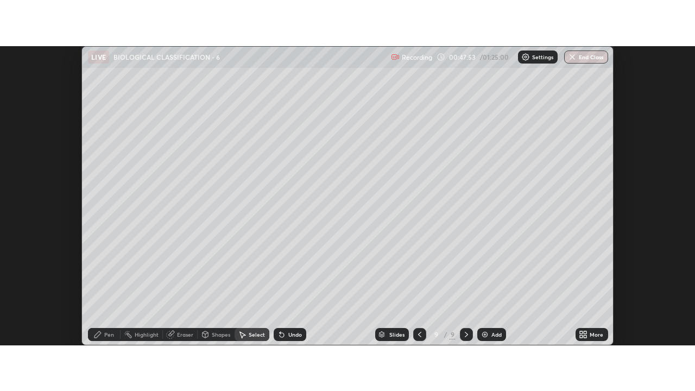
scroll to position [53979, 53583]
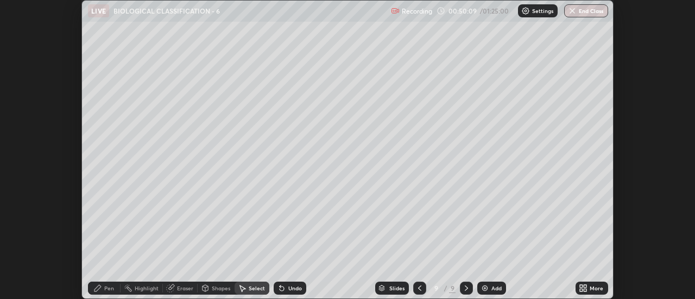
click at [586, 285] on icon at bounding box center [585, 286] width 3 height 3
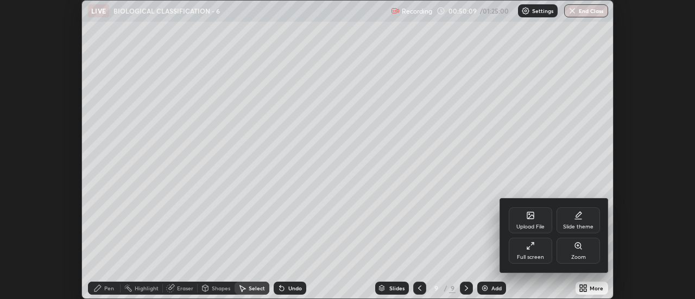
click at [525, 252] on div "Full screen" at bounding box center [530, 251] width 43 height 26
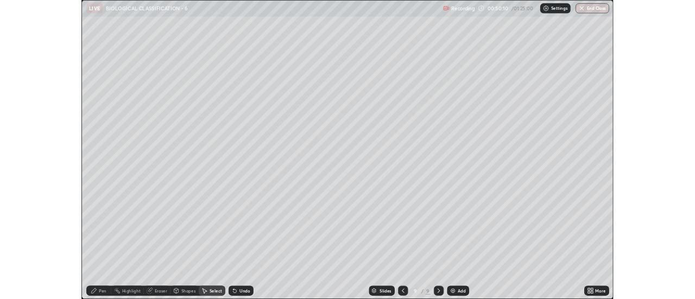
scroll to position [391, 695]
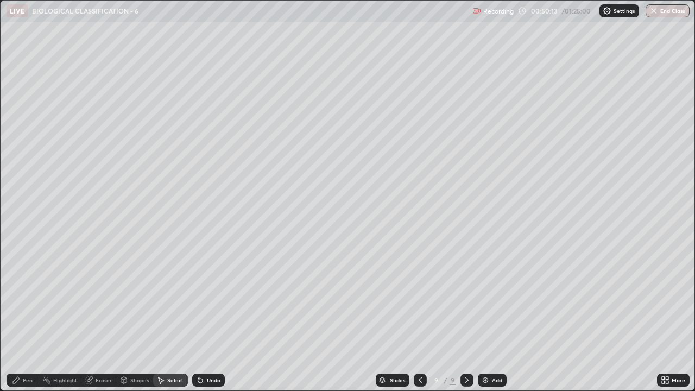
click at [31, 299] on div "Pen" at bounding box center [28, 379] width 10 height 5
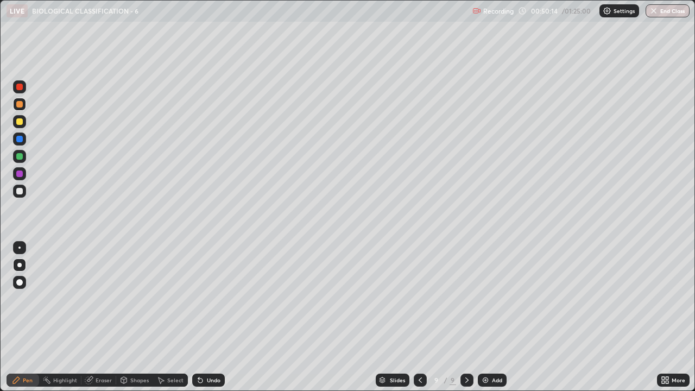
click at [22, 88] on div at bounding box center [19, 87] width 7 height 7
click at [496, 299] on div "Add" at bounding box center [497, 379] width 10 height 5
click at [18, 193] on div at bounding box center [19, 191] width 7 height 7
click at [211, 299] on div "Undo" at bounding box center [214, 379] width 14 height 5
click at [20, 105] on div at bounding box center [19, 104] width 7 height 7
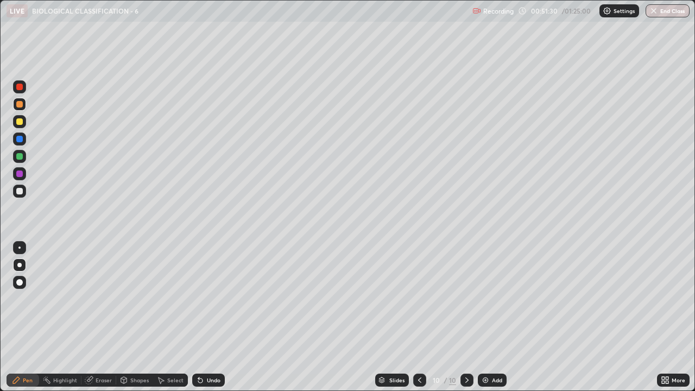
click at [18, 174] on div at bounding box center [19, 173] width 7 height 7
click at [20, 156] on div at bounding box center [19, 156] width 7 height 7
click at [21, 192] on div at bounding box center [19, 191] width 7 height 7
click at [20, 104] on div at bounding box center [19, 104] width 7 height 7
click at [21, 190] on div at bounding box center [19, 191] width 7 height 7
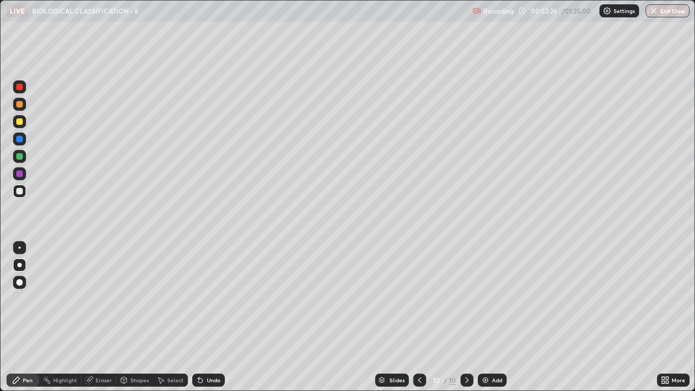
click at [16, 174] on div at bounding box center [19, 173] width 7 height 7
click at [20, 191] on div at bounding box center [19, 191] width 7 height 7
click at [17, 121] on div at bounding box center [19, 121] width 7 height 7
click at [43, 299] on circle at bounding box center [43, 378] width 1 height 1
click at [24, 194] on div at bounding box center [19, 191] width 13 height 13
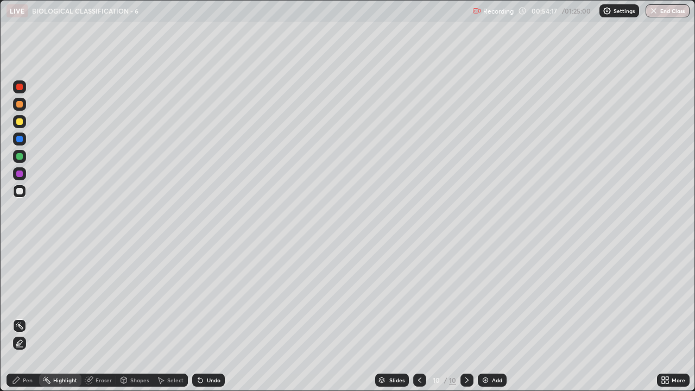
click at [31, 299] on div "Pen" at bounding box center [28, 379] width 10 height 5
click at [16, 104] on div at bounding box center [19, 104] width 7 height 7
click at [673, 299] on div "More" at bounding box center [678, 379] width 14 height 5
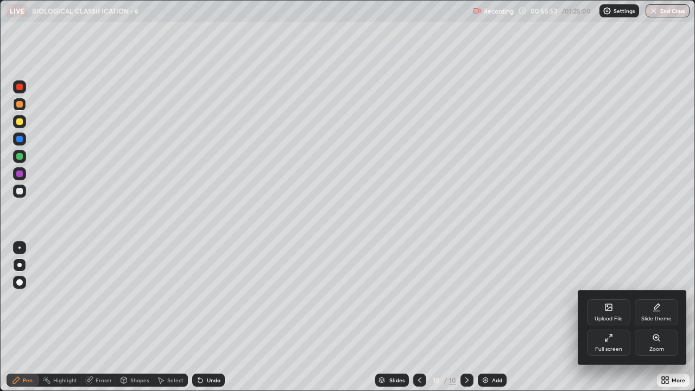
click at [617, 299] on div "Full screen" at bounding box center [608, 342] width 43 height 26
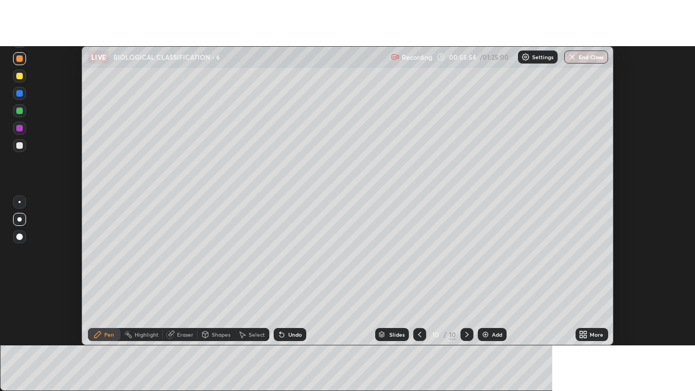
scroll to position [53979, 53583]
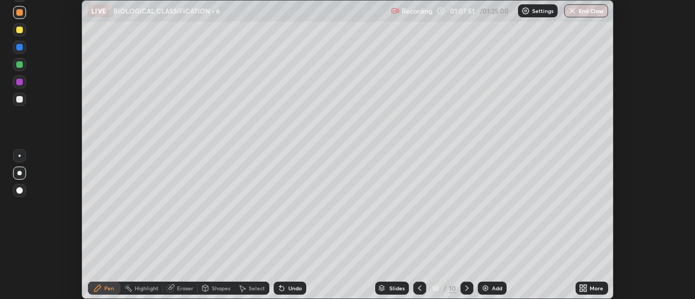
click at [417, 289] on icon at bounding box center [419, 288] width 9 height 9
click at [592, 286] on div "More" at bounding box center [596, 288] width 14 height 5
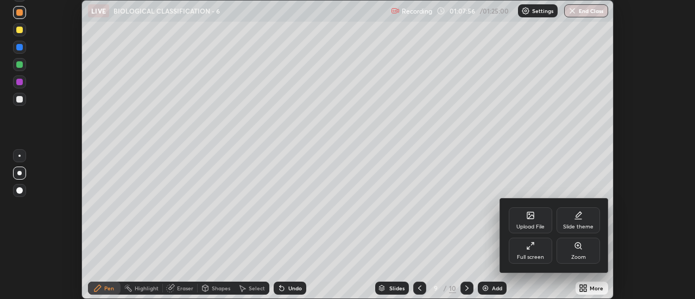
click at [546, 251] on div "Full screen" at bounding box center [530, 251] width 43 height 26
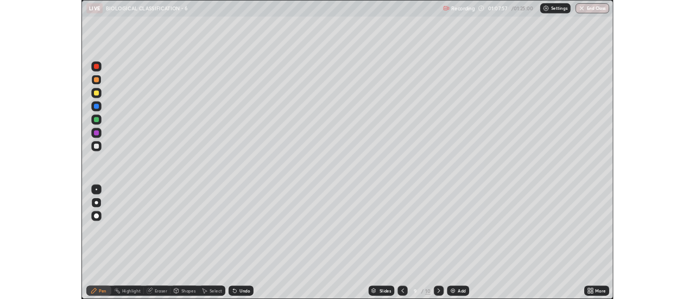
scroll to position [391, 695]
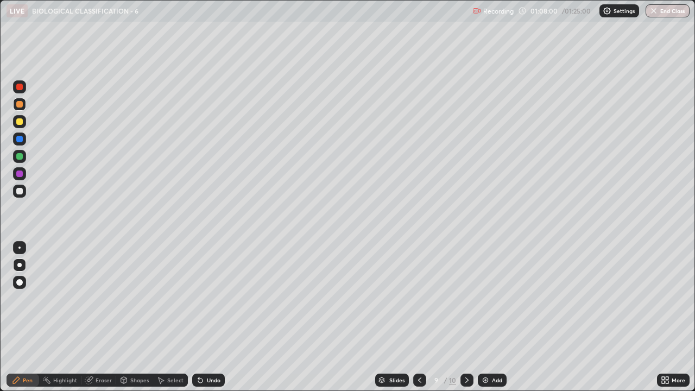
click at [469, 299] on icon at bounding box center [466, 380] width 9 height 9
click at [472, 299] on div at bounding box center [466, 379] width 13 height 13
click at [497, 299] on div "Add" at bounding box center [497, 379] width 10 height 5
click at [20, 122] on div at bounding box center [19, 121] width 7 height 7
click at [17, 192] on div at bounding box center [19, 191] width 7 height 7
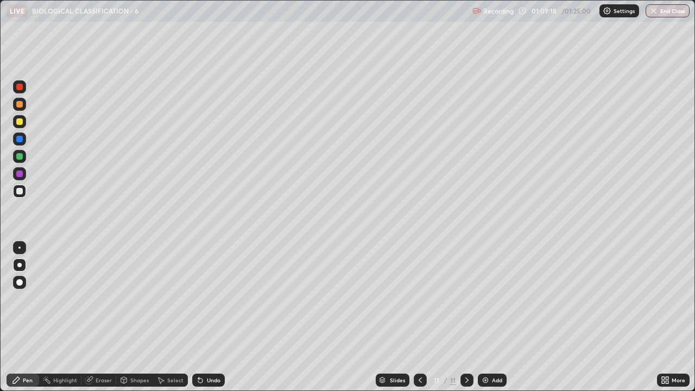
click at [20, 194] on div at bounding box center [19, 191] width 7 height 7
click at [662, 299] on icon at bounding box center [663, 381] width 3 height 3
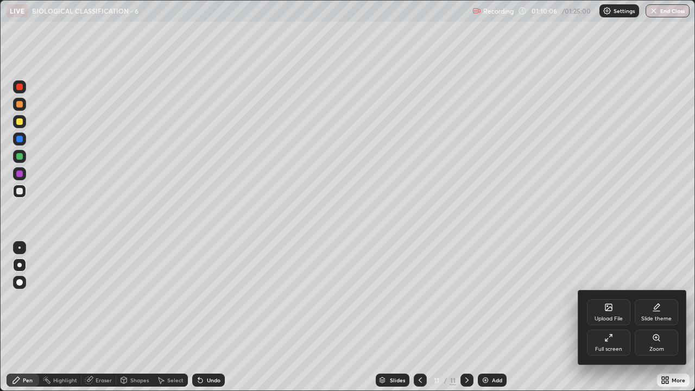
click at [606, 299] on div "Full screen" at bounding box center [608, 342] width 43 height 26
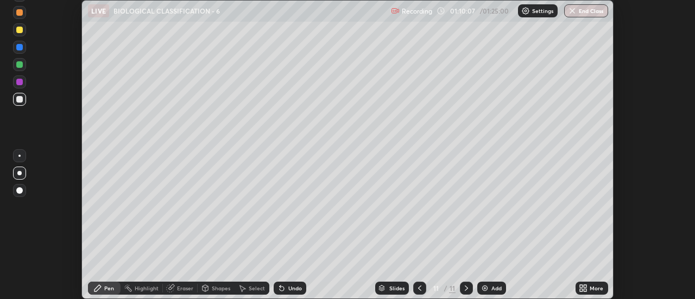
scroll to position [53979, 53583]
